Goal: Task Accomplishment & Management: Complete application form

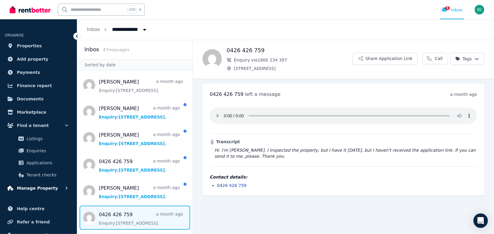
click at [34, 190] on span "Manage Property" at bounding box center [37, 187] width 41 height 7
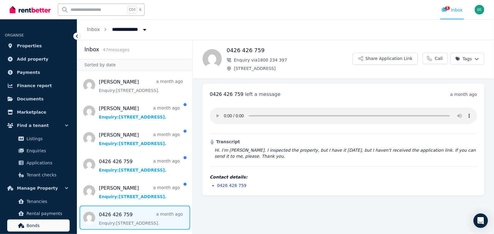
scroll to position [40, 0]
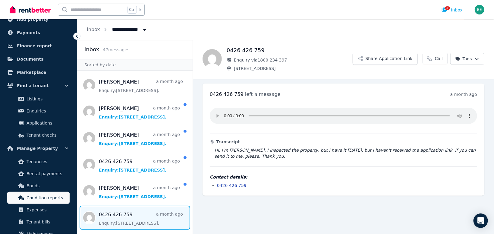
click at [49, 197] on span "Condition reports" at bounding box center [47, 197] width 41 height 7
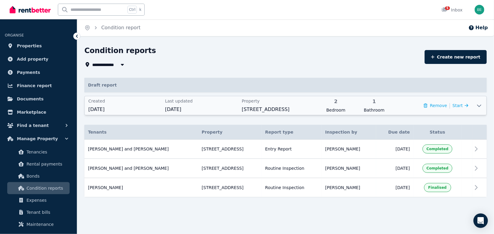
click at [223, 105] on div "Last updated [DATE]" at bounding box center [201, 105] width 73 height 15
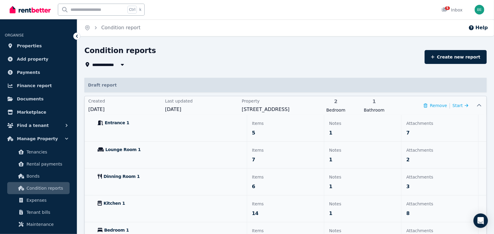
click at [113, 123] on span "Entrance 1" at bounding box center [117, 123] width 24 height 6
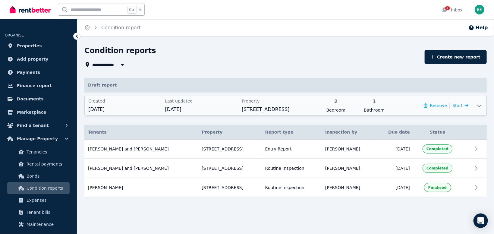
click at [111, 111] on span "[DATE]" at bounding box center [124, 109] width 73 height 7
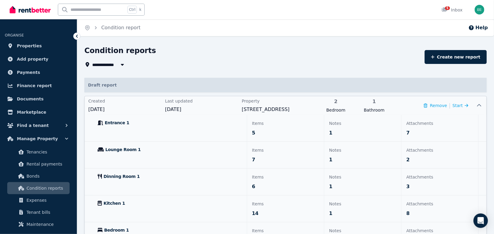
click at [350, 130] on p "1" at bounding box center [362, 132] width 67 height 7
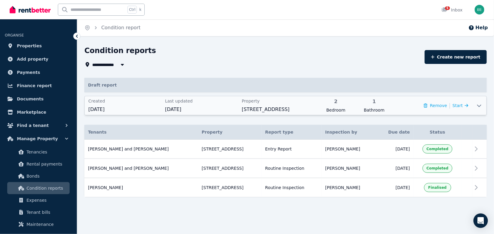
click at [357, 130] on th "Inspection by" at bounding box center [348, 132] width 55 height 15
click at [193, 108] on span "[DATE]" at bounding box center [201, 109] width 73 height 7
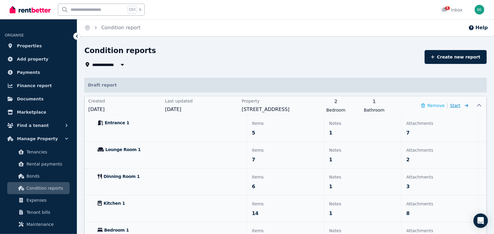
click at [467, 105] on icon at bounding box center [467, 105] width 4 height 3
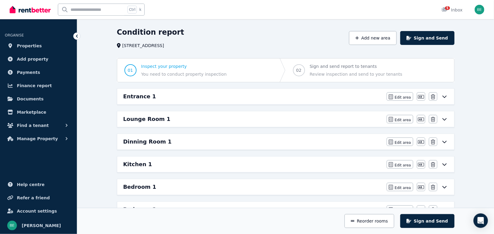
scroll to position [32, 0]
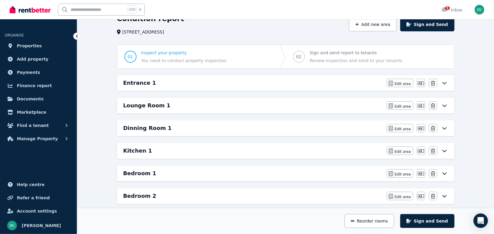
click at [232, 86] on div "Entrance 1" at bounding box center [253, 83] width 260 height 8
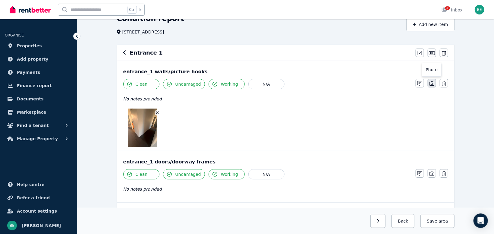
click at [432, 83] on icon "button" at bounding box center [431, 83] width 5 height 5
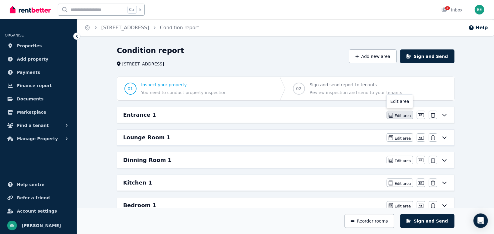
click at [404, 115] on span "Edit area" at bounding box center [403, 115] width 16 height 5
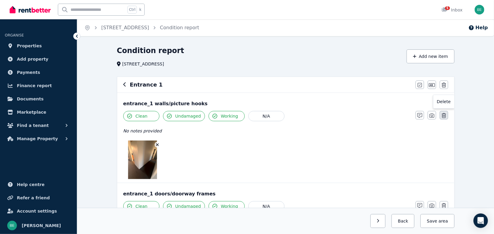
click at [444, 116] on icon "button" at bounding box center [444, 115] width 4 height 5
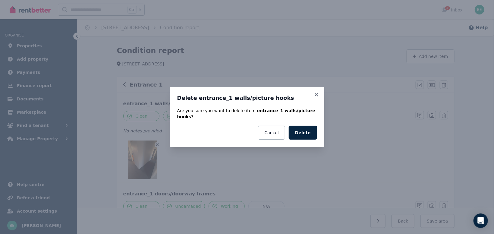
drag, startPoint x: 318, startPoint y: 97, endPoint x: 325, endPoint y: 98, distance: 7.0
click at [318, 97] on icon at bounding box center [316, 94] width 6 height 5
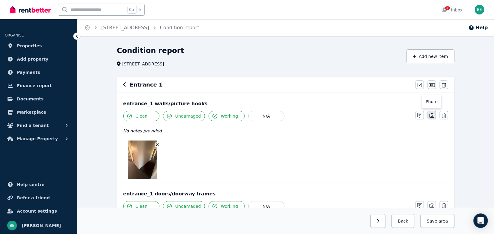
click at [433, 114] on icon "button" at bounding box center [431, 115] width 5 height 5
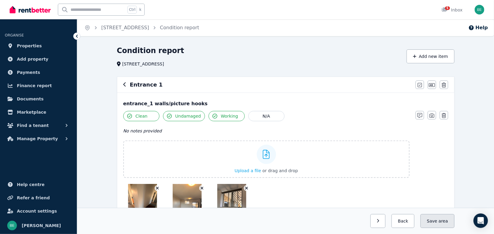
click at [436, 220] on button "Save area" at bounding box center [437, 221] width 34 height 14
click at [404, 222] on button "Back" at bounding box center [400, 221] width 28 height 14
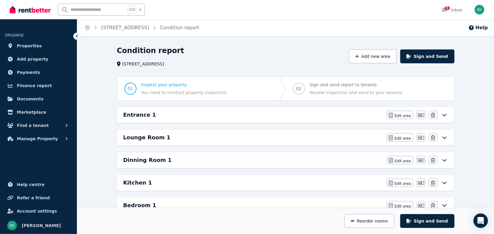
click at [231, 135] on div "Lounge Room 1" at bounding box center [253, 137] width 260 height 8
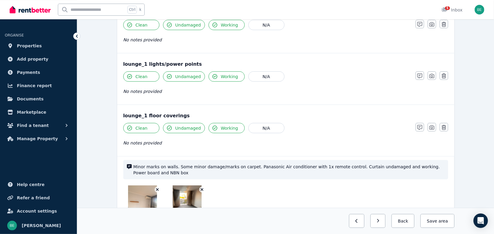
scroll to position [351, 0]
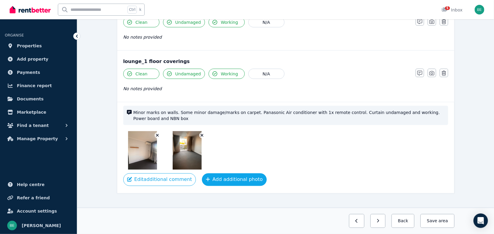
click at [241, 178] on button "Add additional photo" at bounding box center [234, 179] width 65 height 13
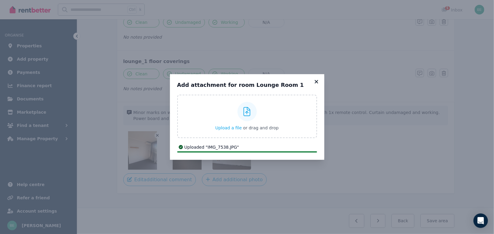
click at [317, 81] on icon at bounding box center [315, 81] width 3 height 3
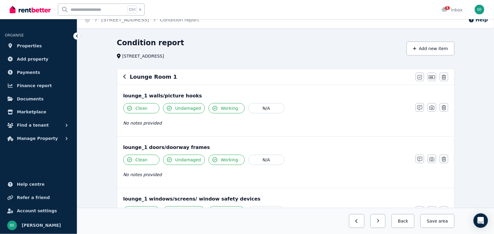
scroll to position [0, 0]
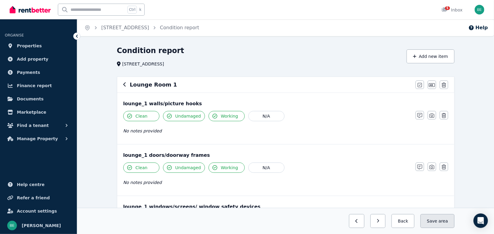
click at [442, 222] on span "area" at bounding box center [442, 221] width 9 height 6
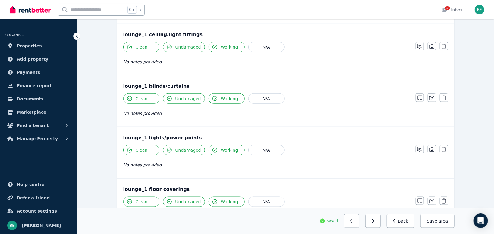
scroll to position [351, 0]
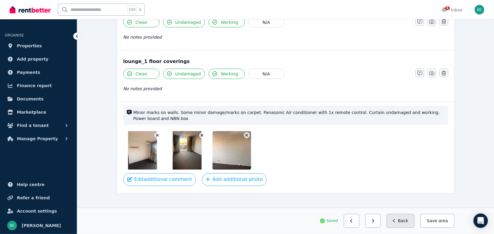
click at [409, 222] on button "Back" at bounding box center [400, 221] width 28 height 14
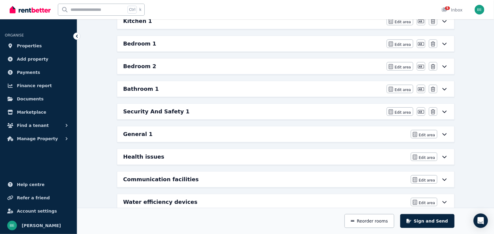
scroll to position [130, 0]
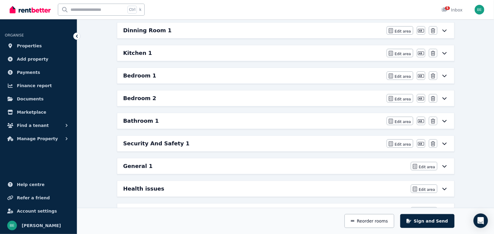
click at [140, 124] on h6 "Bathroom 1" at bounding box center [141, 121] width 36 height 8
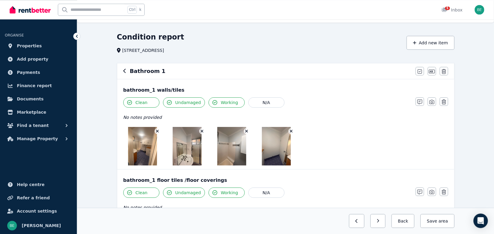
scroll to position [32, 0]
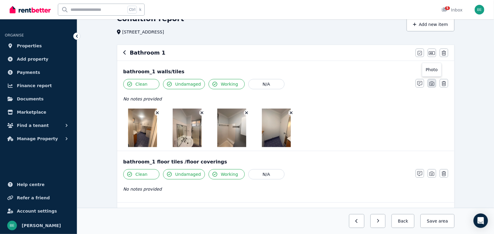
click at [433, 83] on icon "button" at bounding box center [431, 83] width 5 height 5
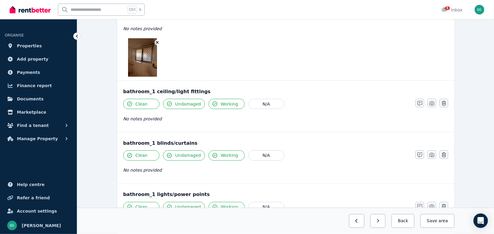
scroll to position [255, 0]
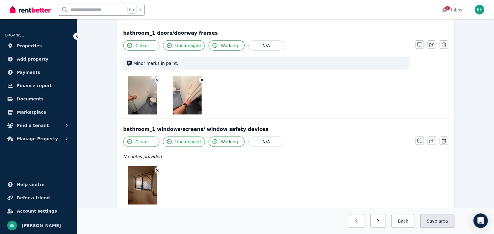
click at [442, 218] on span "area" at bounding box center [442, 221] width 9 height 6
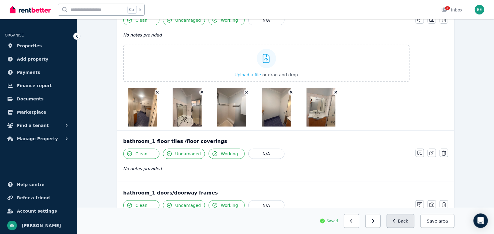
click at [406, 223] on button "Back" at bounding box center [400, 221] width 28 height 14
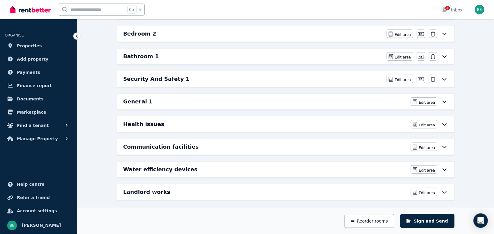
scroll to position [196, 0]
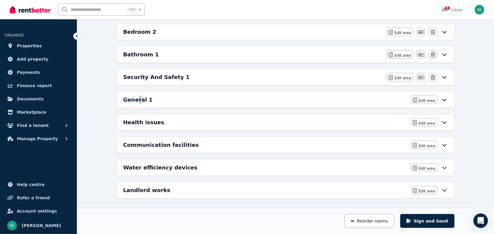
click at [138, 102] on h6 "General 1" at bounding box center [138, 99] width 30 height 8
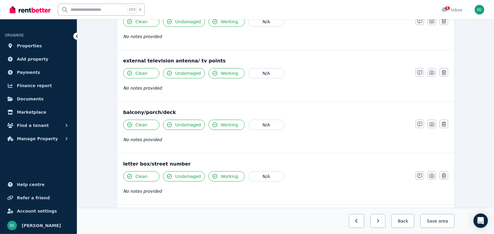
scroll to position [0, 0]
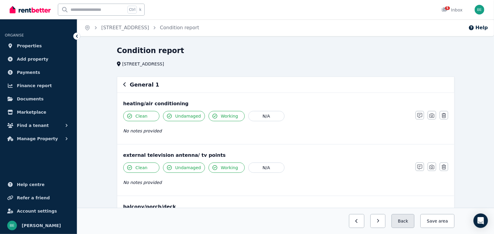
click at [404, 221] on button "Back" at bounding box center [402, 221] width 23 height 14
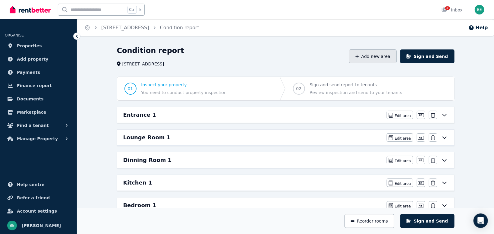
click at [384, 54] on button "Add new area" at bounding box center [373, 56] width 48 height 14
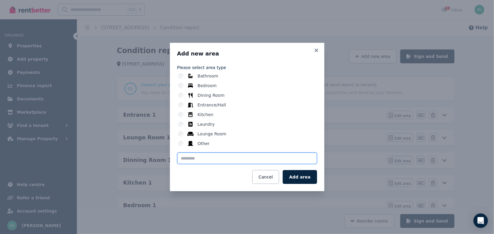
click at [200, 159] on input "text" at bounding box center [247, 157] width 140 height 11
type input "*******"
click at [319, 177] on div "Add new area Please select area type Bathroom Bedroom Dining Room Entrance/Hall…" at bounding box center [247, 117] width 154 height 148
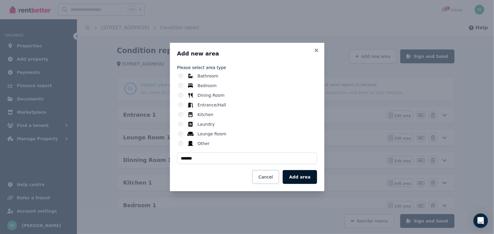
click at [314, 176] on button "Add area" at bounding box center [300, 177] width 34 height 14
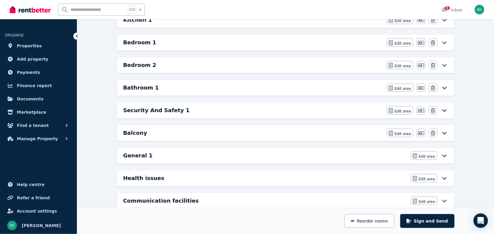
scroll to position [192, 0]
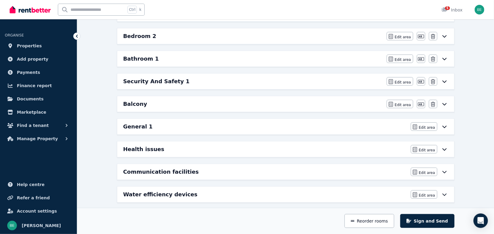
click at [147, 102] on div "Balcony" at bounding box center [253, 104] width 260 height 8
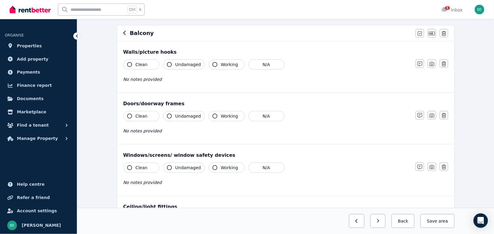
scroll to position [64, 0]
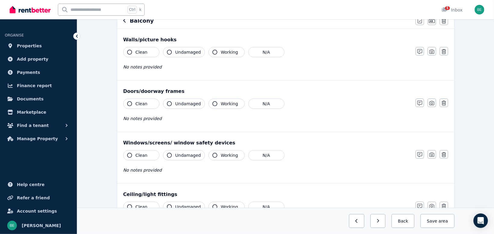
click at [131, 105] on icon "button" at bounding box center [129, 103] width 5 height 5
click at [212, 104] on icon "button" at bounding box center [214, 103] width 5 height 5
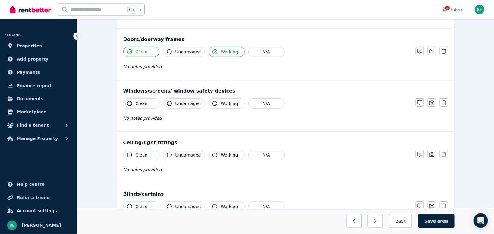
scroll to position [128, 0]
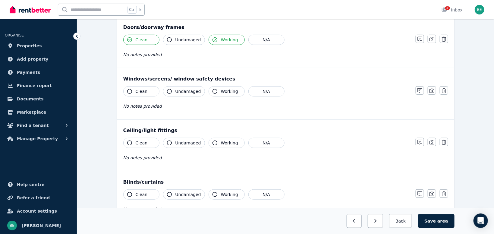
click at [129, 89] on icon "button" at bounding box center [129, 91] width 5 height 5
click at [184, 92] on span "Undamaged" at bounding box center [188, 91] width 26 height 6
click at [223, 91] on span "Working" at bounding box center [229, 91] width 17 height 6
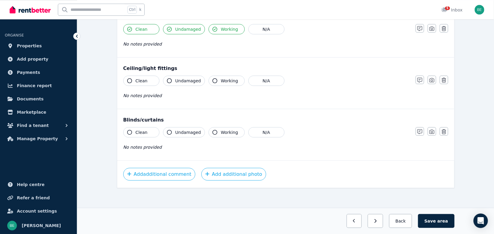
scroll to position [191, 0]
drag, startPoint x: 142, startPoint y: 79, endPoint x: 160, endPoint y: 78, distance: 17.8
click at [145, 79] on span "Clean" at bounding box center [142, 80] width 12 height 6
drag, startPoint x: 192, startPoint y: 80, endPoint x: 202, endPoint y: 80, distance: 9.0
click at [197, 80] on span "Undamaged" at bounding box center [188, 80] width 26 height 6
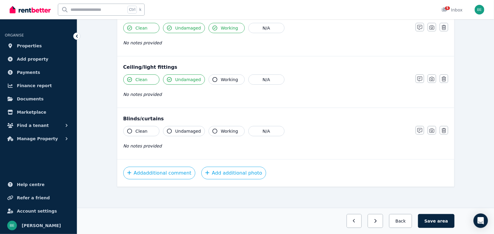
click at [224, 80] on span "Working" at bounding box center [229, 80] width 17 height 6
click at [235, 171] on button "Add additional photo" at bounding box center [233, 173] width 65 height 13
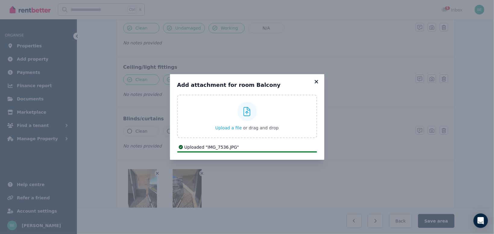
click at [318, 81] on icon at bounding box center [316, 81] width 6 height 5
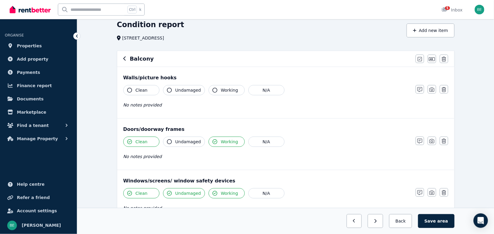
scroll to position [0, 0]
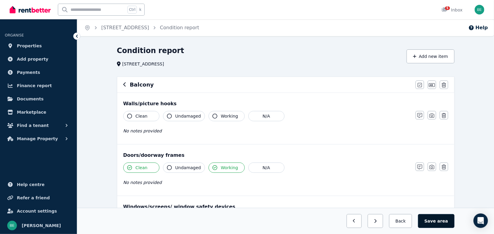
click at [432, 223] on button "Save area" at bounding box center [436, 221] width 36 height 14
click at [396, 219] on button "Back" at bounding box center [400, 221] width 28 height 14
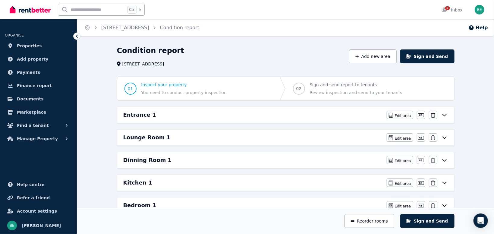
click at [135, 182] on h6 "Kitchen 1" at bounding box center [137, 182] width 29 height 8
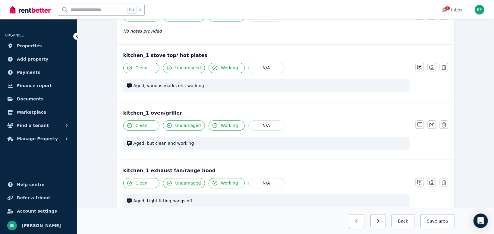
scroll to position [575, 0]
click at [421, 125] on icon "button" at bounding box center [419, 125] width 5 height 5
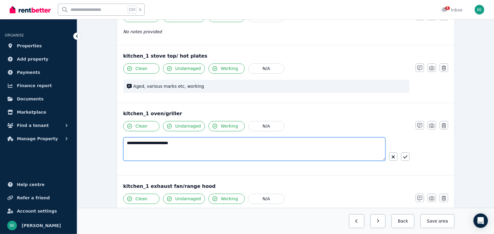
click at [199, 142] on textarea "**********" at bounding box center [254, 148] width 262 height 23
type textarea "**********"
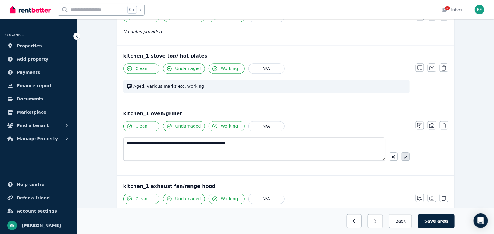
click at [407, 156] on icon "button" at bounding box center [405, 156] width 4 height 5
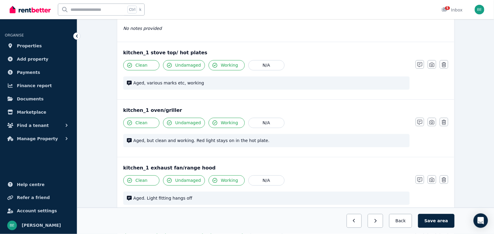
scroll to position [607, 0]
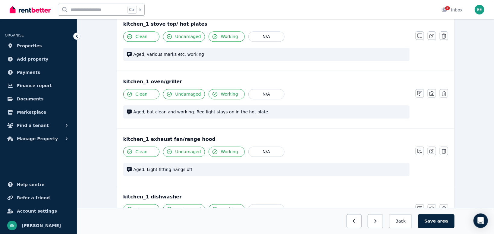
drag, startPoint x: 193, startPoint y: 170, endPoint x: 205, endPoint y: 168, distance: 11.3
click at [194, 170] on span "Aged. Light fitting hangs off" at bounding box center [269, 169] width 272 height 6
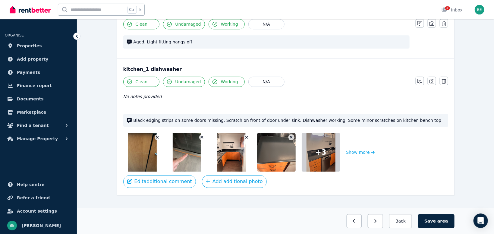
scroll to position [741, 0]
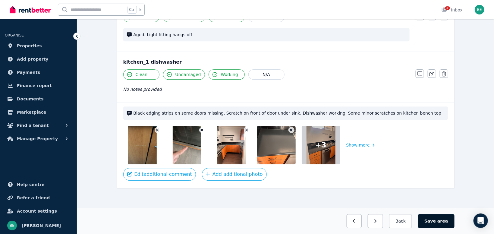
click at [431, 220] on button "Save area" at bounding box center [436, 221] width 36 height 14
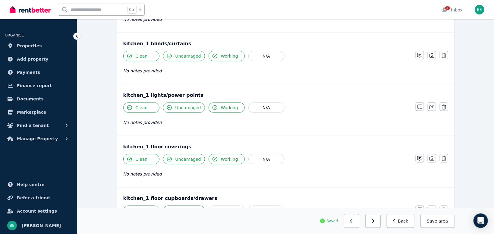
scroll to position [230, 0]
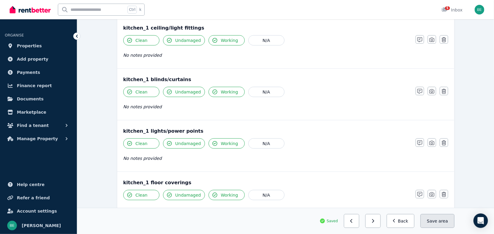
click at [439, 222] on button "Save area" at bounding box center [437, 221] width 34 height 14
click at [404, 222] on button "Back" at bounding box center [400, 221] width 28 height 14
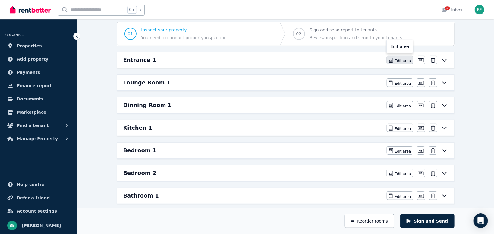
scroll to position [0, 0]
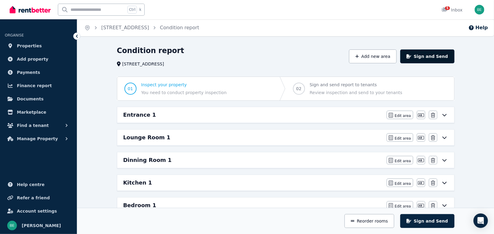
click at [439, 55] on button "Sign and Send" at bounding box center [427, 56] width 54 height 14
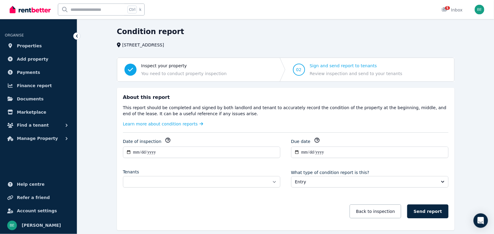
scroll to position [32, 0]
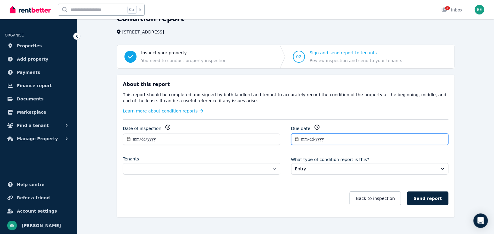
click at [311, 140] on input "**********" at bounding box center [369, 138] width 157 height 11
click at [441, 139] on input "**********" at bounding box center [369, 138] width 157 height 11
type input "**********"
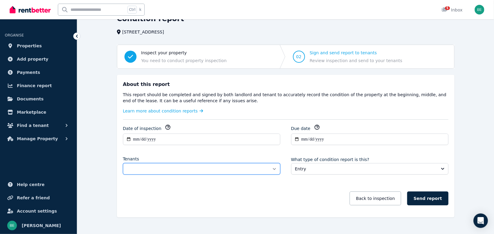
click at [123, 163] on select "**********" at bounding box center [201, 168] width 157 height 11
select select "**********"
click option "**********" at bounding box center [0, 0] width 0 height 0
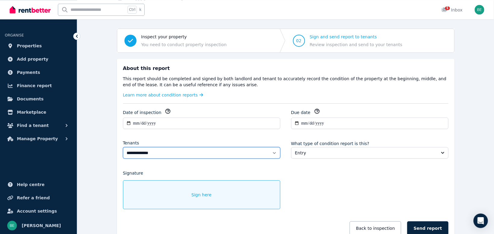
scroll to position [88, 0]
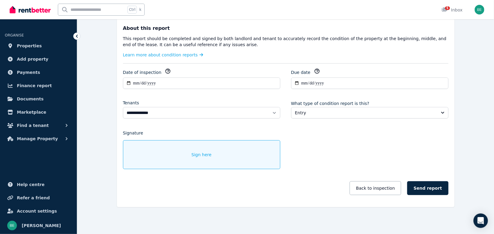
click at [212, 152] on div "Sign here" at bounding box center [201, 154] width 157 height 29
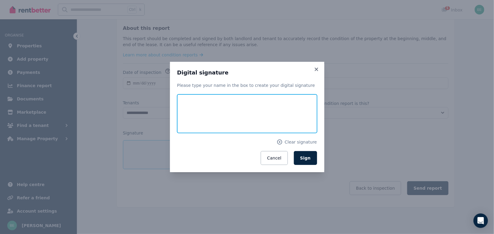
click at [221, 99] on input "text" at bounding box center [247, 113] width 140 height 39
type input "******"
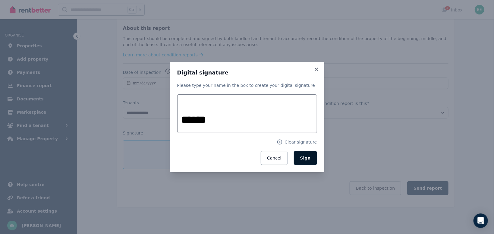
click at [307, 156] on span "Sign" at bounding box center [305, 157] width 11 height 5
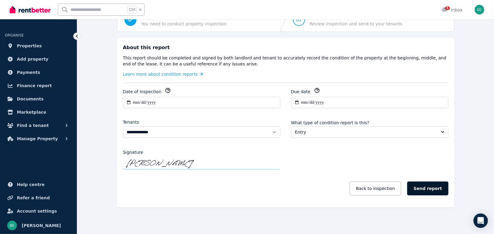
click at [425, 187] on button "Send report" at bounding box center [427, 188] width 41 height 14
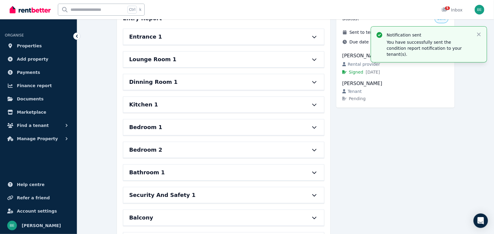
click at [482, 33] on div "Notification sent You have successfully sent the condition report notification …" at bounding box center [429, 45] width 116 height 36
click at [478, 34] on icon "button" at bounding box center [479, 34] width 6 height 6
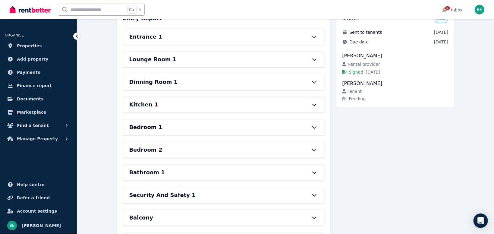
click at [481, 27] on div "Condition report 8/32 Duke Street, Kangaroo Point History Actions View Entry Re…" at bounding box center [285, 166] width 417 height 378
click at [482, 11] on img "button" at bounding box center [479, 10] width 10 height 10
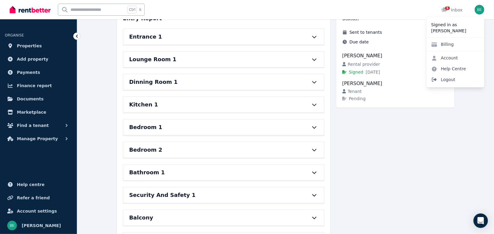
click at [448, 80] on span "Logout" at bounding box center [455, 79] width 58 height 11
